Goal: Task Accomplishment & Management: Use online tool/utility

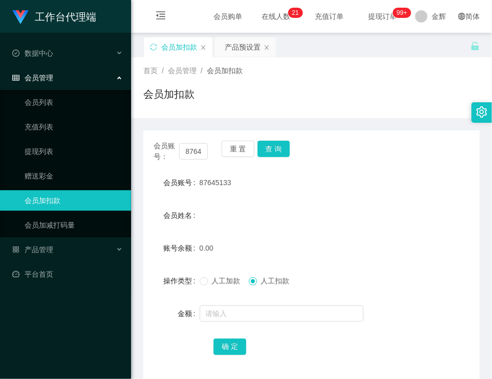
drag, startPoint x: 0, startPoint y: 0, endPoint x: 269, endPoint y: 134, distance: 300.9
click at [270, 141] on button "查 询" at bounding box center [274, 149] width 33 height 16
click at [328, 78] on div "首页 / 会员管理 / 会员加扣款 / 会员加扣款" at bounding box center [311, 88] width 336 height 45
click at [266, 177] on div "87645133" at bounding box center [298, 183] width 196 height 20
click at [307, 89] on div "会员加扣款" at bounding box center [311, 99] width 336 height 24
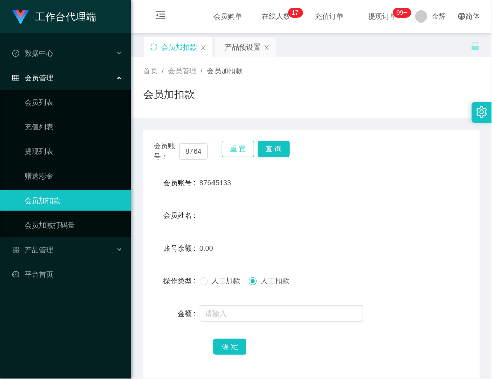
click at [244, 147] on button "重 置" at bounding box center [238, 149] width 33 height 16
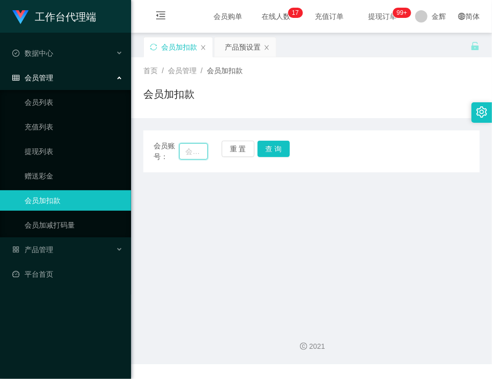
click at [192, 144] on input "text" at bounding box center [193, 151] width 29 height 16
paste input "87645133"
type input "87645133"
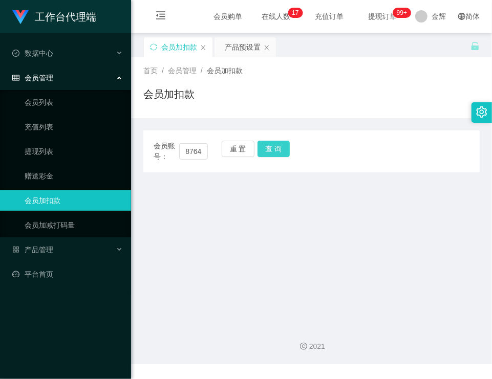
click at [289, 144] on button "查 询" at bounding box center [274, 149] width 33 height 16
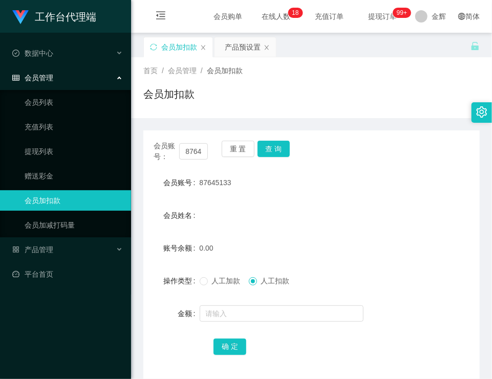
click at [220, 281] on span "人工加款" at bounding box center [226, 281] width 37 height 8
click at [232, 317] on input "text" at bounding box center [282, 314] width 164 height 16
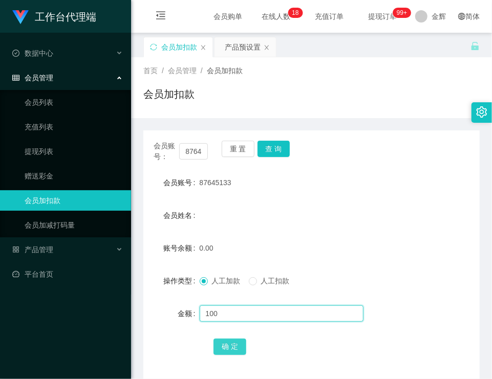
type input "100"
click at [224, 339] on button "确 定" at bounding box center [229, 347] width 33 height 16
click at [382, 113] on div "首页 / 会员管理 / 会员加扣款 / 会员加扣款" at bounding box center [311, 87] width 361 height 61
